Goal: Find specific page/section: Find specific page/section

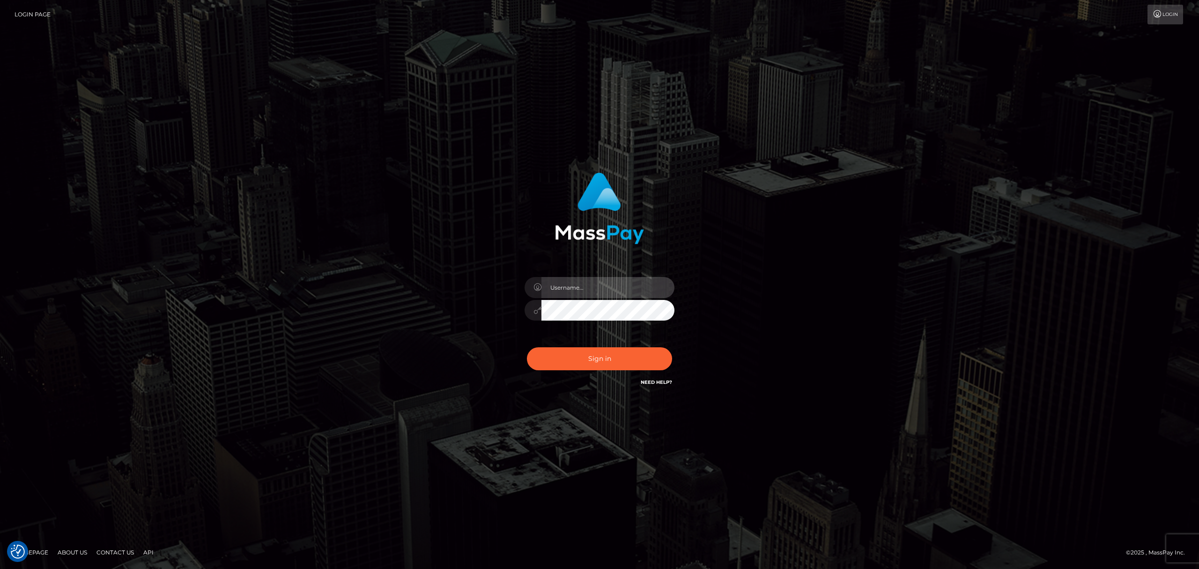
click at [612, 291] on input "text" at bounding box center [607, 287] width 133 height 21
type input "Eric"
click at [611, 357] on button "Sign in" at bounding box center [599, 358] width 145 height 23
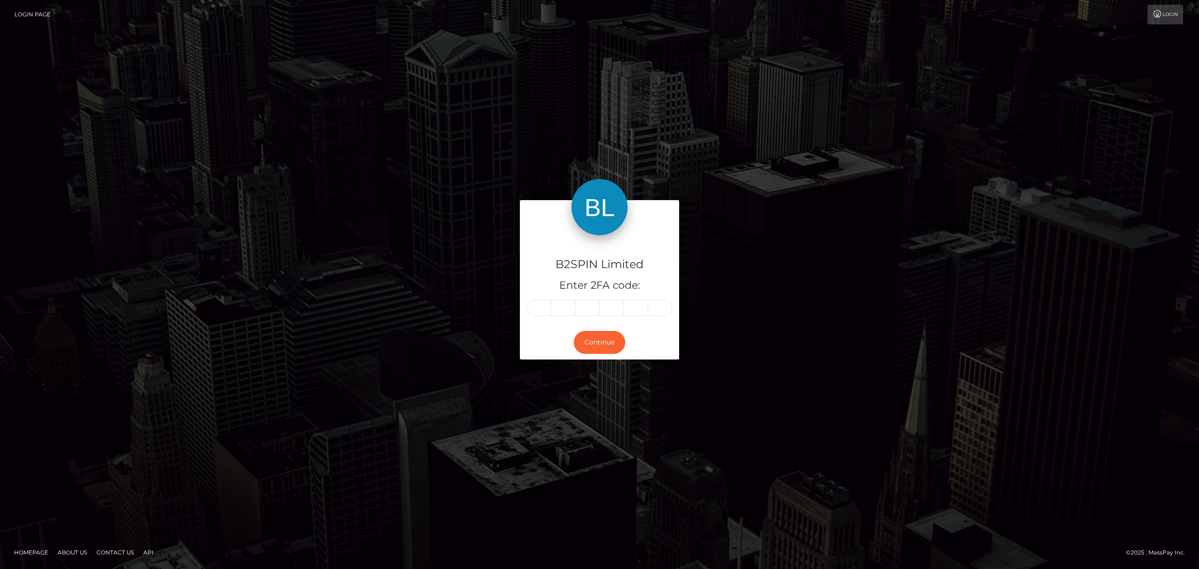
click at [1008, 0] on html "Login Page Login B2SPIN Limited Enter 2FA code: Continue" at bounding box center [599, 284] width 1199 height 569
click at [542, 306] on input "text" at bounding box center [539, 308] width 24 height 16
paste input "8"
type input "8"
type input "7"
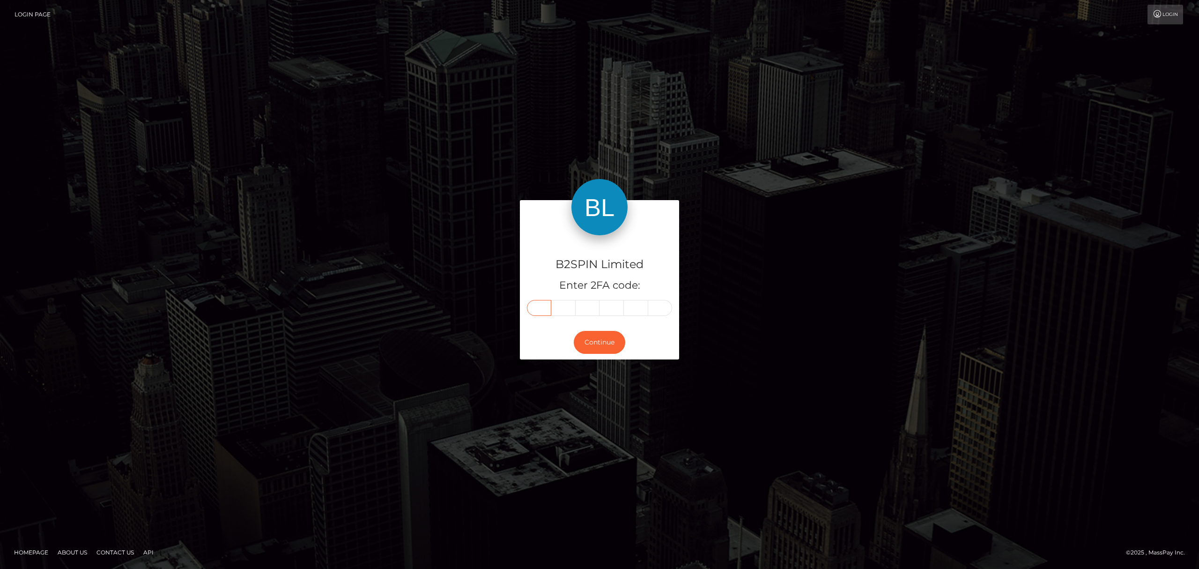
type input "4"
type input "8"
type input "2"
click at [604, 345] on button "Continue" at bounding box center [600, 342] width 52 height 23
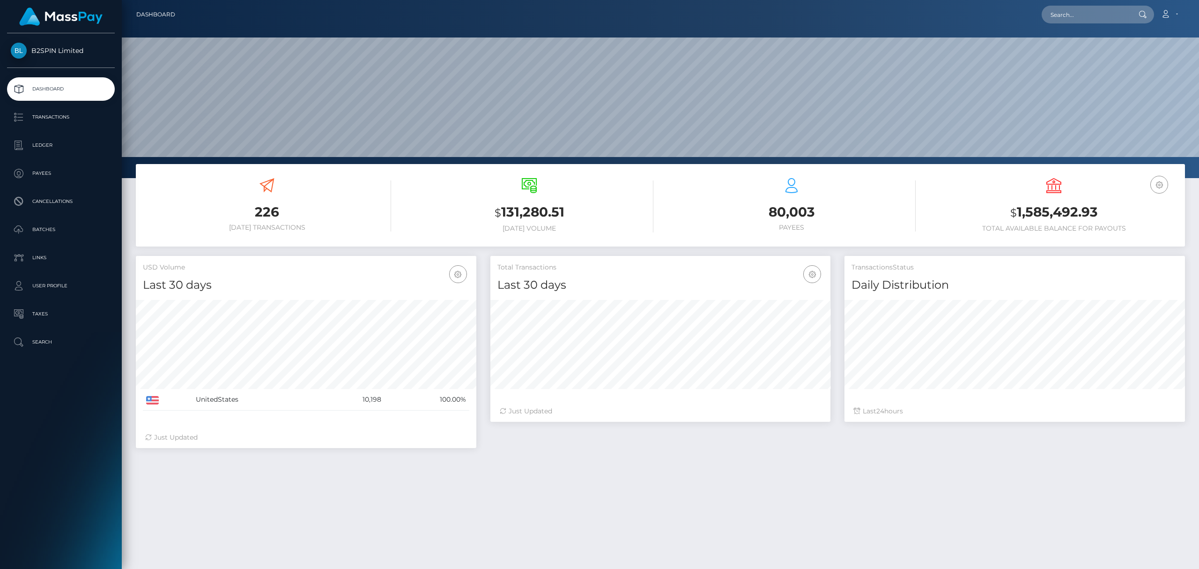
scroll to position [166, 340]
click at [1085, 20] on input "text" at bounding box center [1086, 15] width 88 height 18
paste input "af51af99-d434-4ef7-961f-cd85140c5d95"
click at [1102, 15] on input "af51af99-d434-4ef7-961f-cd85140c5d95" at bounding box center [1086, 15] width 88 height 18
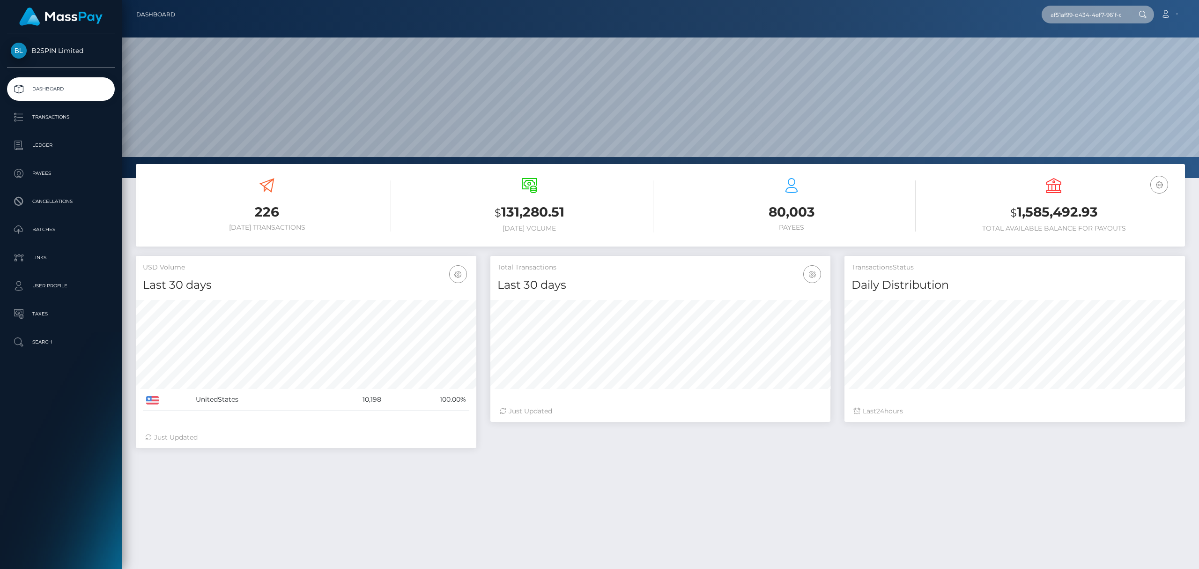
paste input "184121243"
type input "1841212435"
click at [1095, 49] on link "ANTHONY MANUEL CASTRO" at bounding box center [1079, 48] width 75 height 17
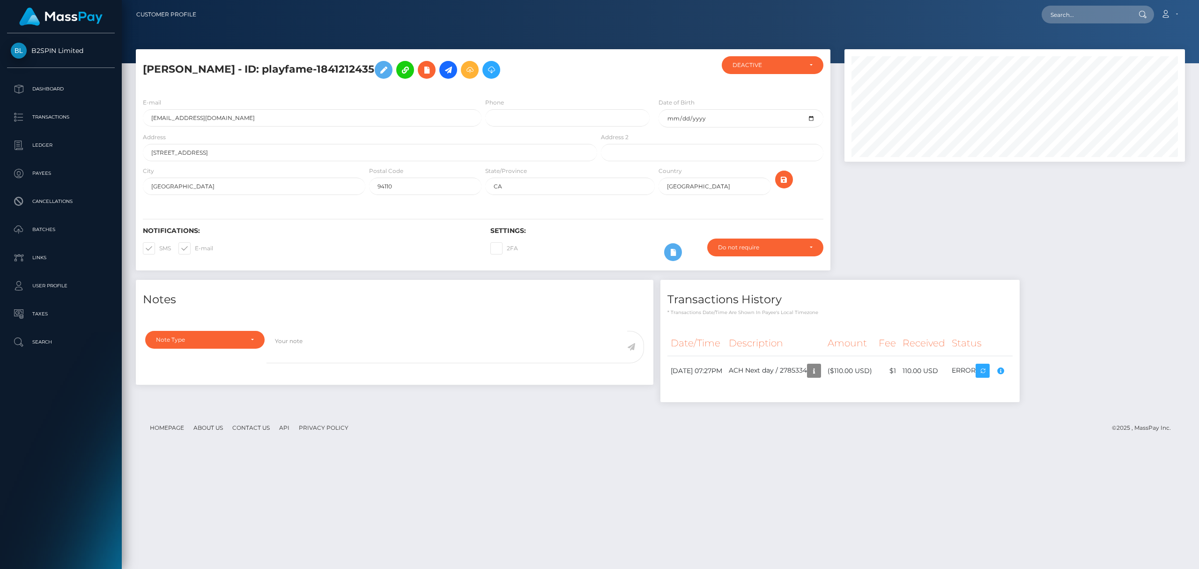
scroll to position [112, 340]
drag, startPoint x: 0, startPoint y: 0, endPoint x: 1116, endPoint y: 319, distance: 1160.3
click at [1116, 319] on div "Notes Note Type Compliance Clear Compliance General Note Type" at bounding box center [660, 346] width 1063 height 132
click at [1078, 348] on div "Notes Note Type Compliance Clear Compliance General Note Type" at bounding box center [660, 346] width 1063 height 132
